Goal: Transaction & Acquisition: Purchase product/service

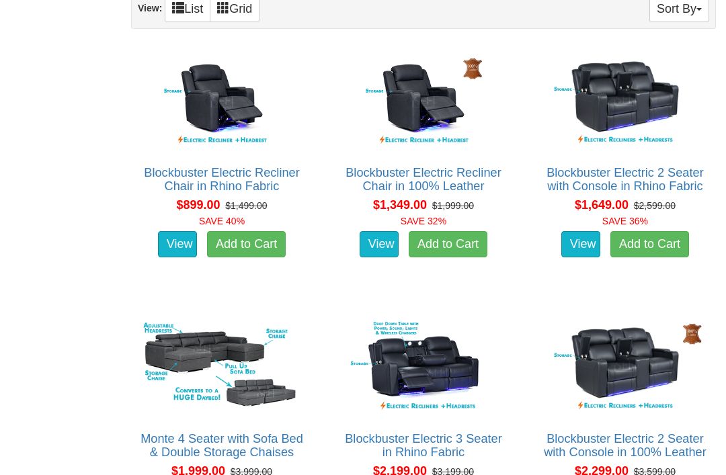
scroll to position [893, 0]
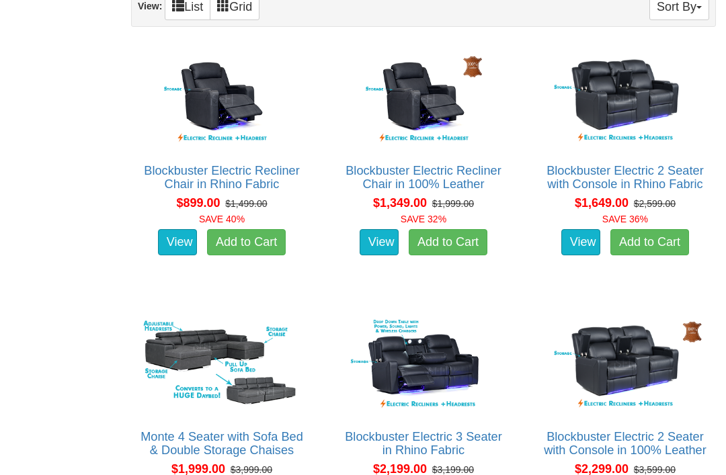
click at [588, 183] on link "Blockbuster Electric 2 Seater with Console in Rhino Fabric" at bounding box center [625, 178] width 157 height 27
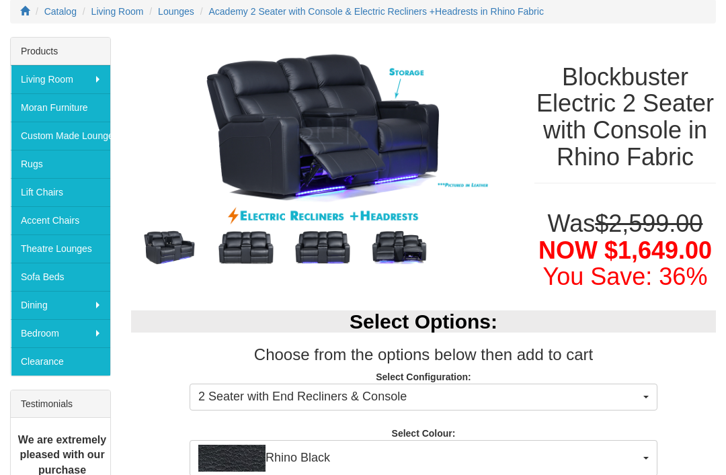
scroll to position [191, 0]
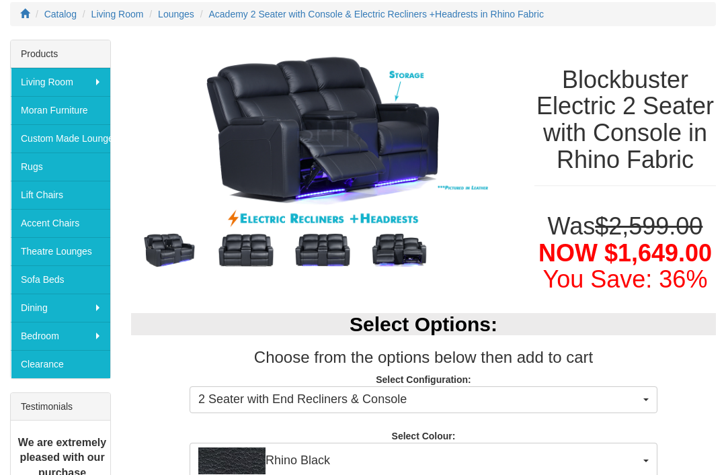
click at [325, 257] on img at bounding box center [322, 250] width 77 height 38
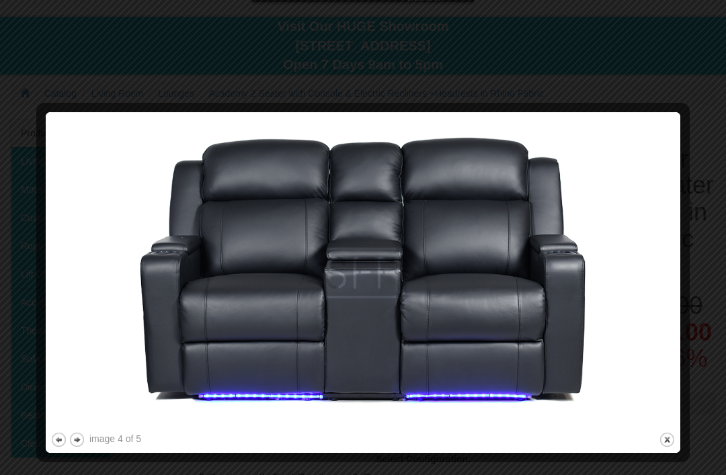
scroll to position [111, 0]
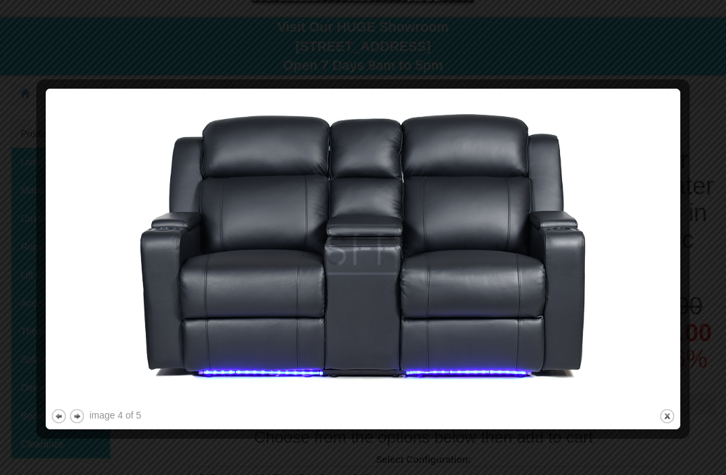
click at [178, 188] on img at bounding box center [362, 249] width 625 height 313
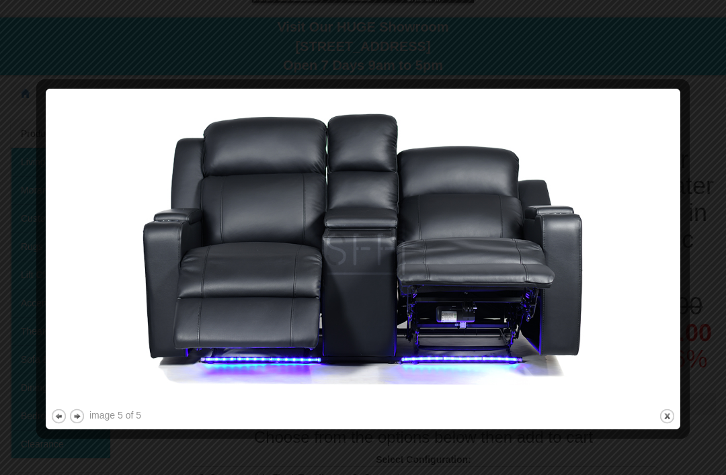
click at [221, 233] on img at bounding box center [362, 249] width 625 height 313
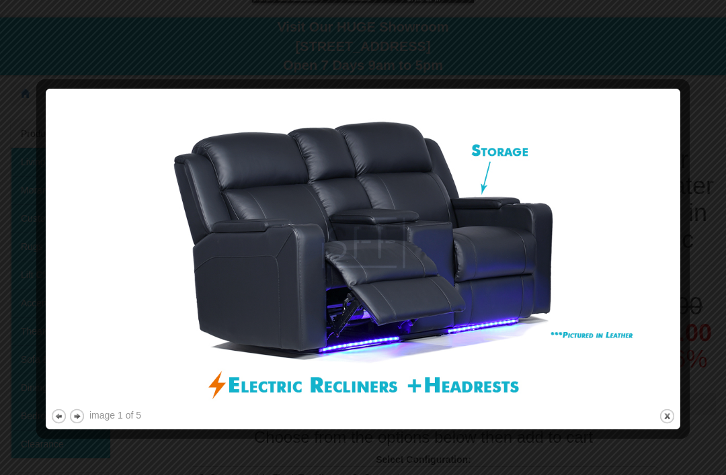
click at [188, 239] on img at bounding box center [362, 249] width 625 height 313
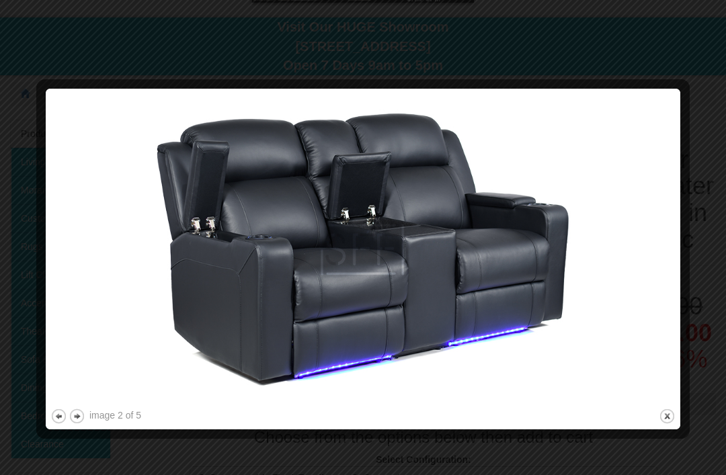
click at [163, 261] on img at bounding box center [362, 249] width 625 height 313
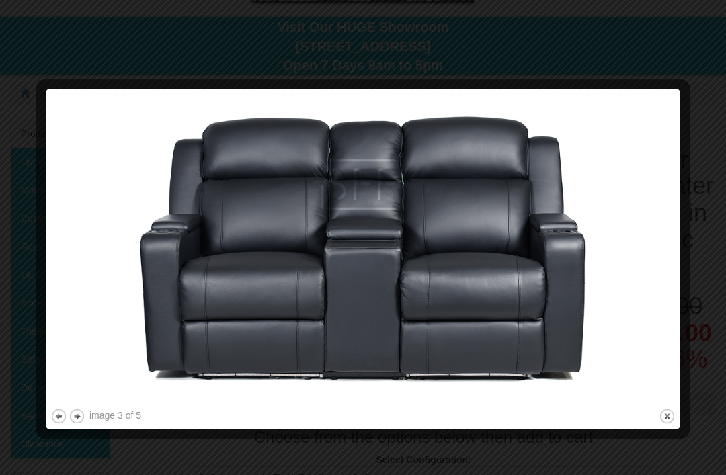
click at [191, 309] on img at bounding box center [362, 249] width 625 height 313
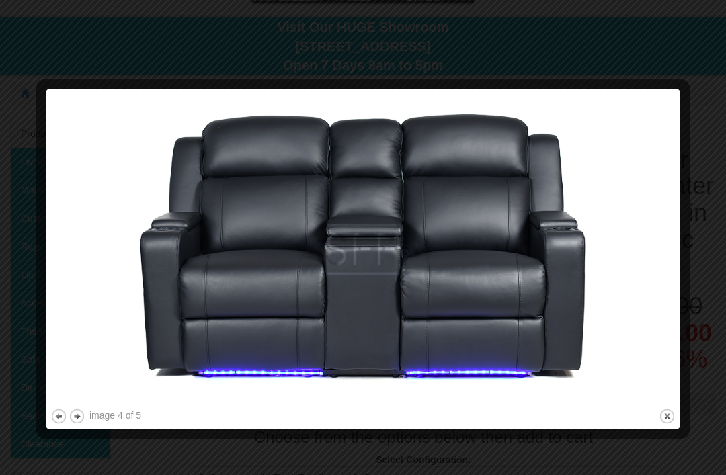
click at [194, 336] on img at bounding box center [362, 249] width 625 height 313
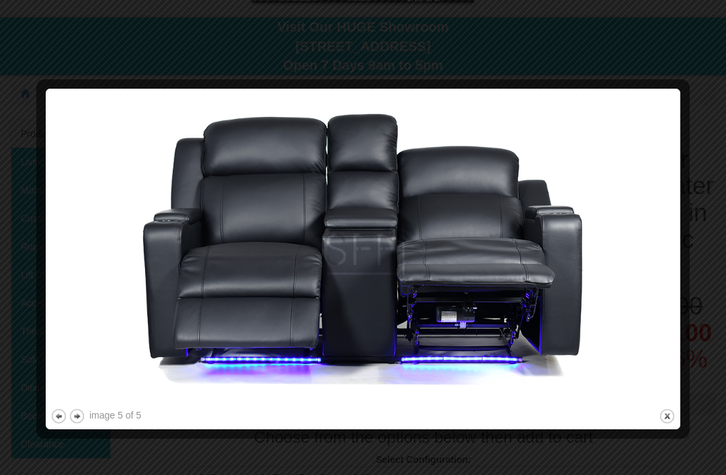
click at [15, 72] on div at bounding box center [363, 237] width 726 height 475
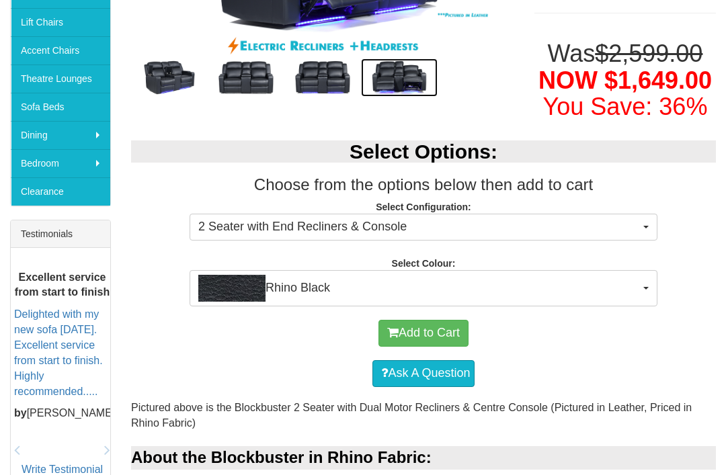
scroll to position [364, 0]
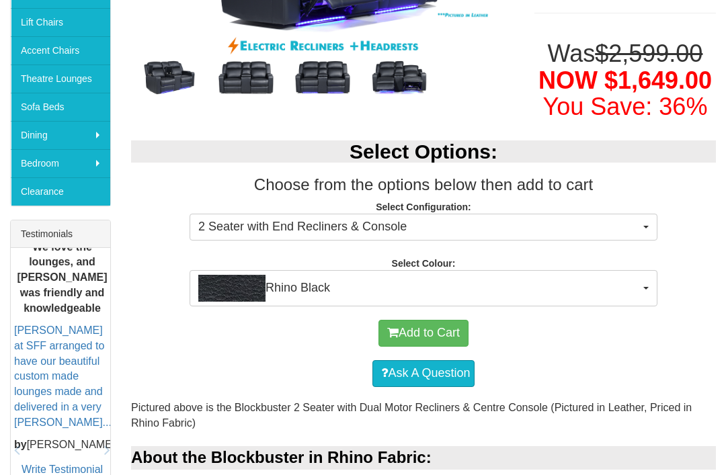
click at [263, 302] on img "button" at bounding box center [231, 288] width 67 height 27
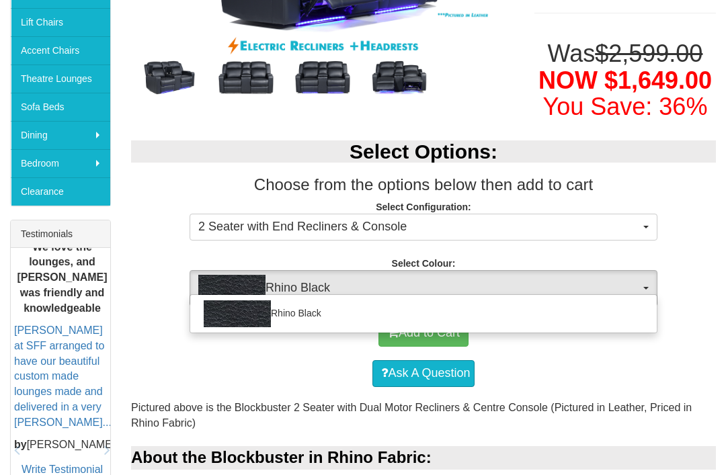
click at [229, 296] on div at bounding box center [363, 237] width 726 height 475
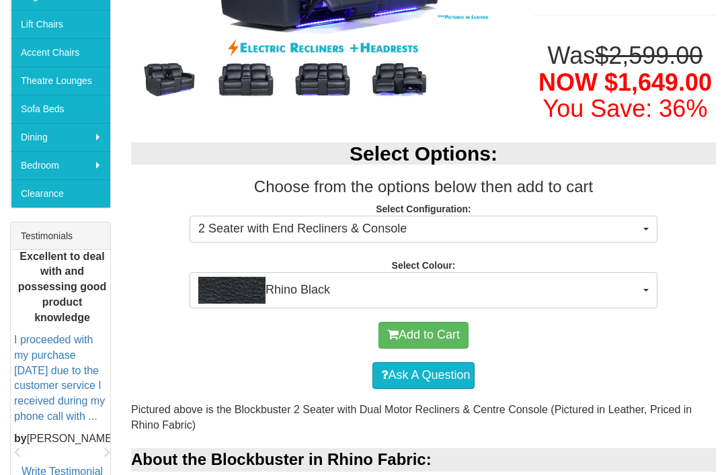
scroll to position [384, 0]
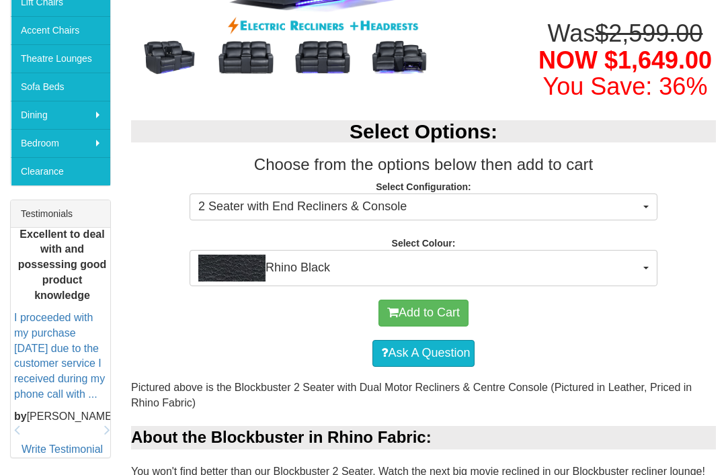
click at [655, 221] on button "2 Seater with End Recliners & Console" at bounding box center [424, 207] width 468 height 27
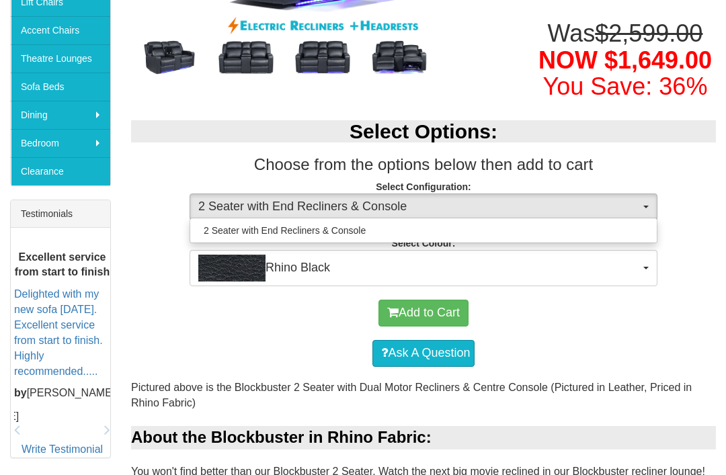
click at [647, 225] on div at bounding box center [363, 237] width 726 height 475
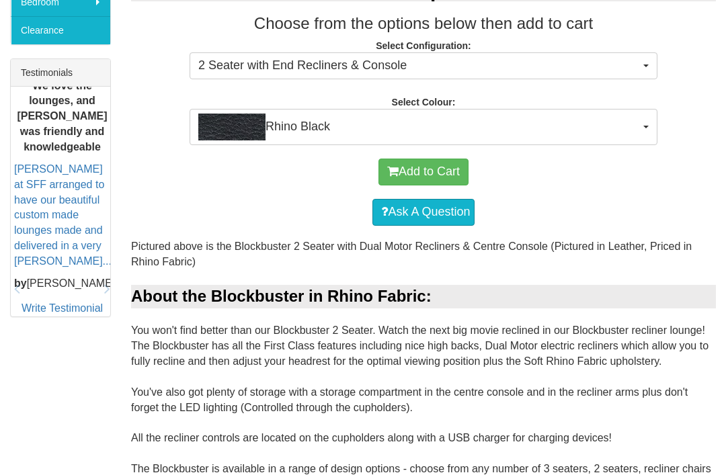
scroll to position [527, 0]
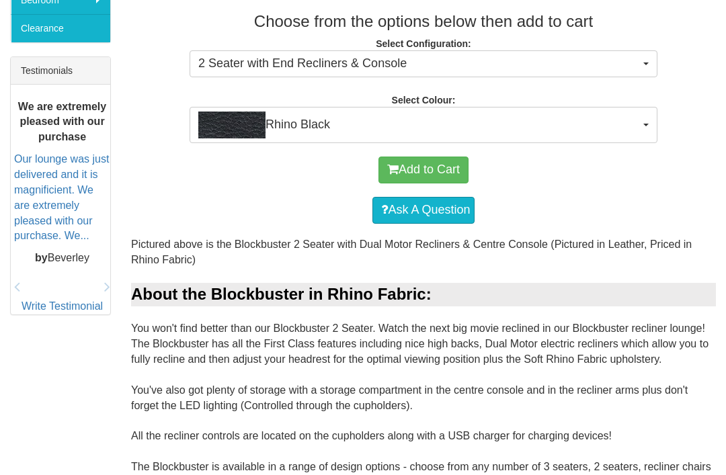
click at [443, 184] on button "Add to Cart" at bounding box center [424, 170] width 90 height 27
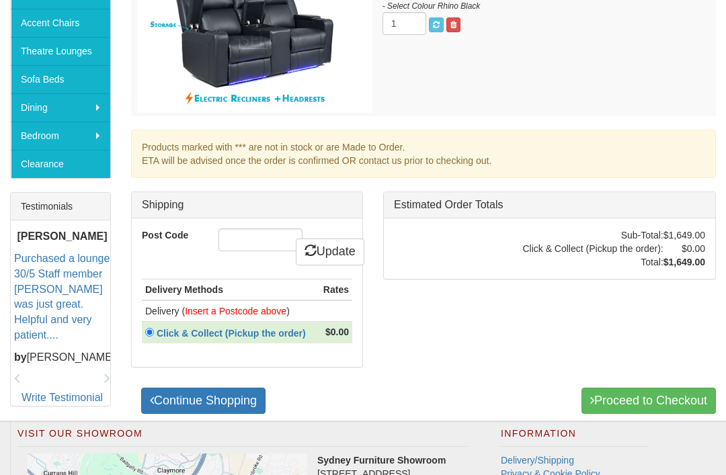
scroll to position [393, 0]
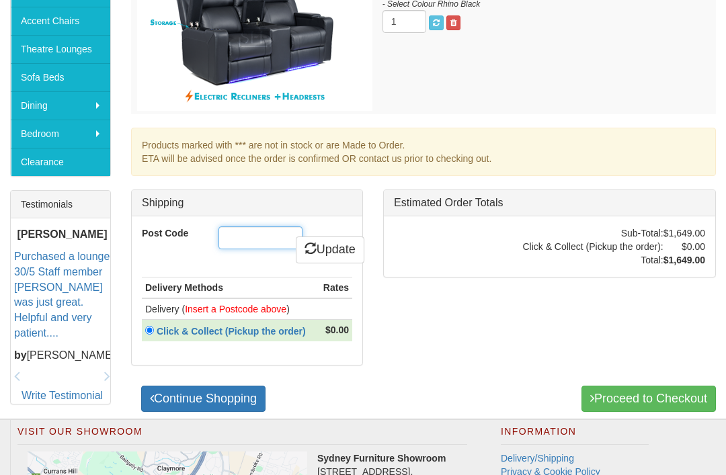
click at [267, 245] on input "Post Code" at bounding box center [261, 238] width 84 height 23
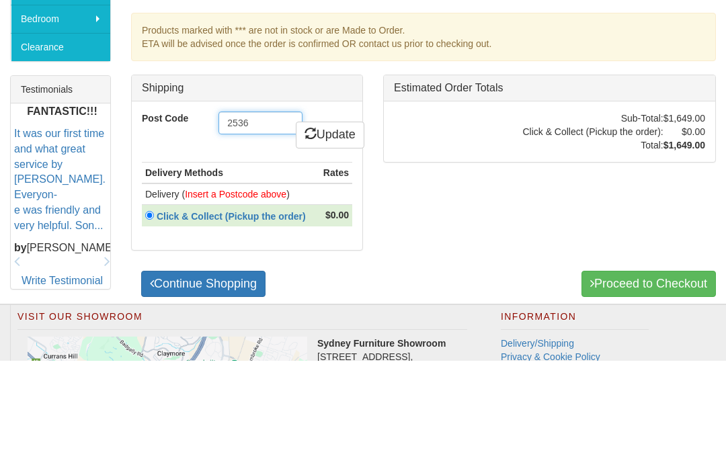
type input "2536"
click at [342, 237] on link "Update" at bounding box center [330, 250] width 69 height 27
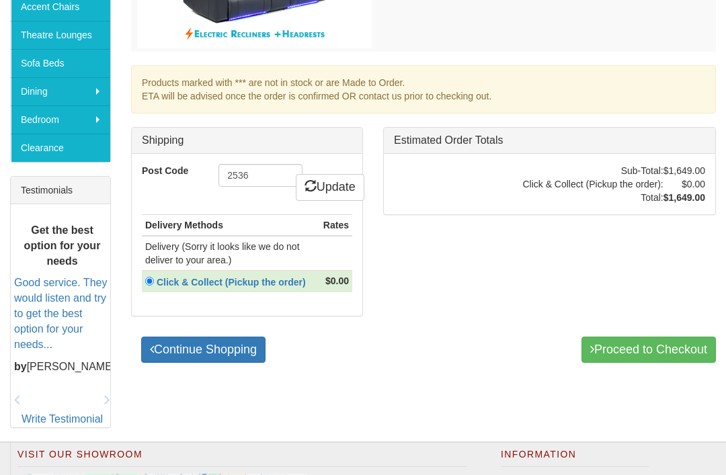
scroll to position [403, 0]
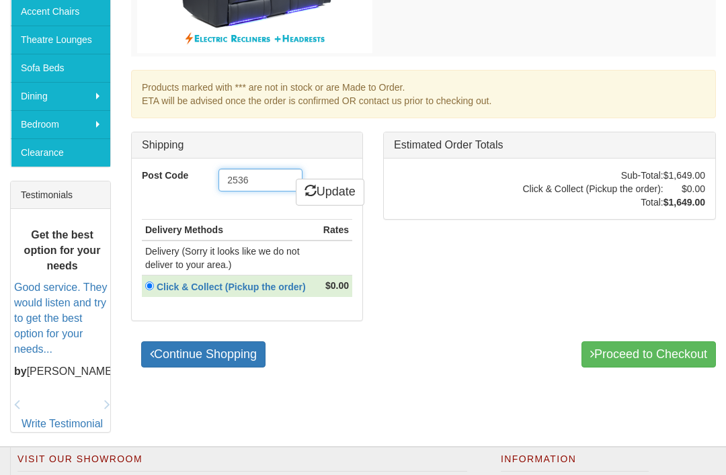
click at [274, 180] on input "2536" at bounding box center [261, 180] width 84 height 23
type input "2536"
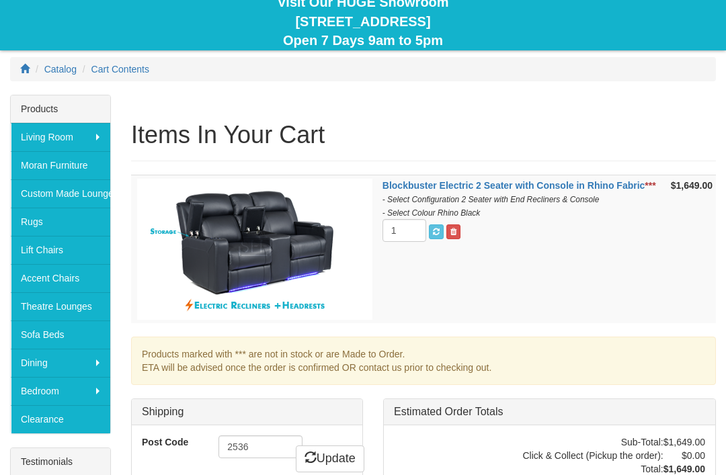
scroll to position [135, 0]
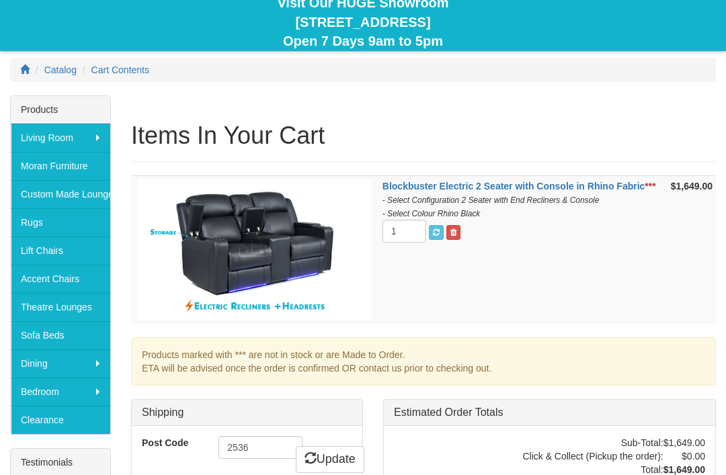
click at [89, 309] on link "Theatre Lounges" at bounding box center [61, 307] width 100 height 28
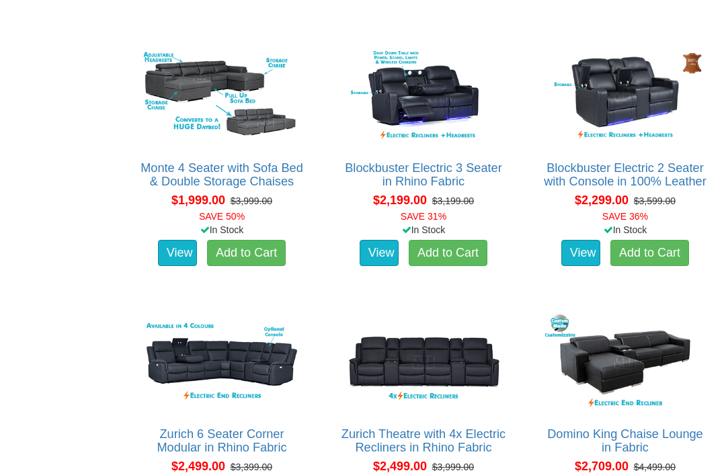
scroll to position [1167, 0]
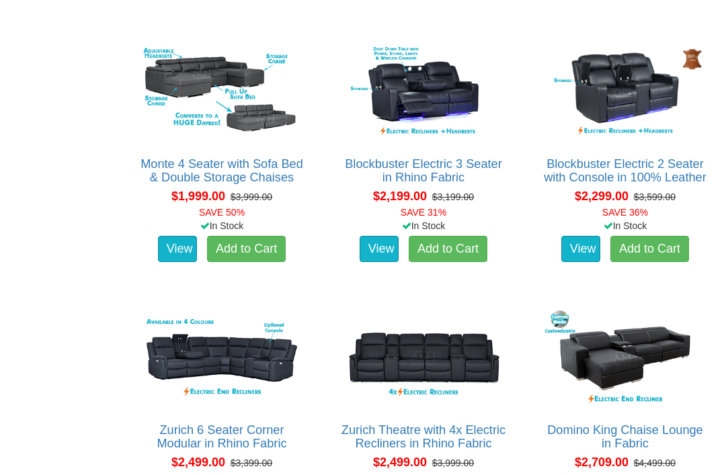
click at [639, 184] on link "Blockbuster Electric 2 Seater with Console in 100% Leather" at bounding box center [625, 170] width 163 height 27
